Goal: Information Seeking & Learning: Learn about a topic

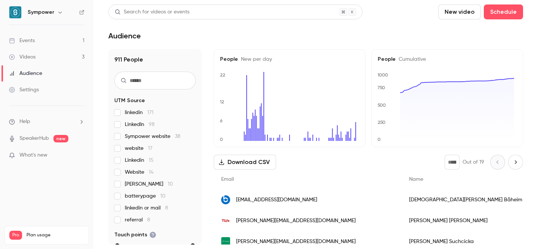
click at [71, 42] on link "Events 1" at bounding box center [46, 40] width 93 height 16
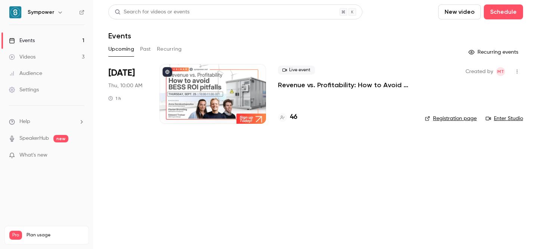
click at [376, 89] on p "Revenue vs. Profitability: How to Avoid [PERSON_NAME] ROI Pitfalls" at bounding box center [345, 85] width 135 height 9
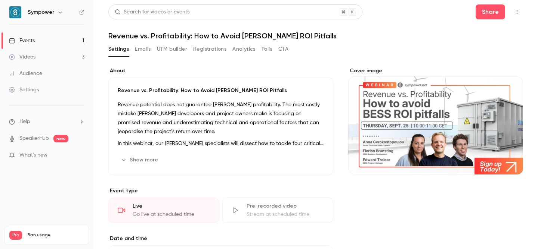
click at [201, 55] on button "Registrations" at bounding box center [209, 49] width 33 height 12
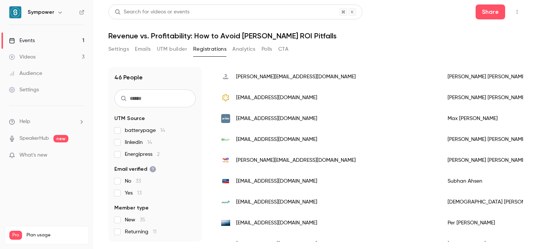
scroll to position [199, 0]
